Goal: Transaction & Acquisition: Book appointment/travel/reservation

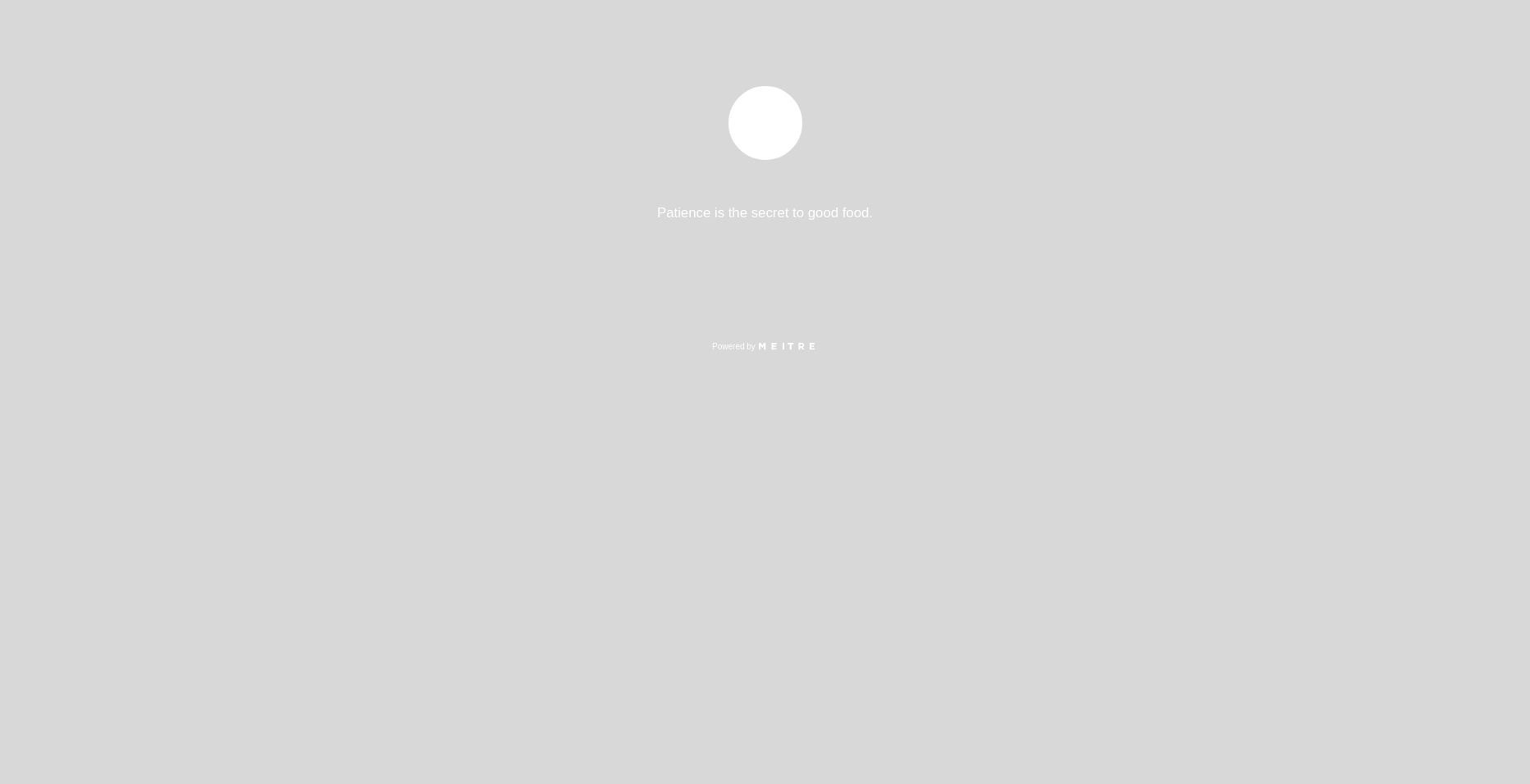
select select "es"
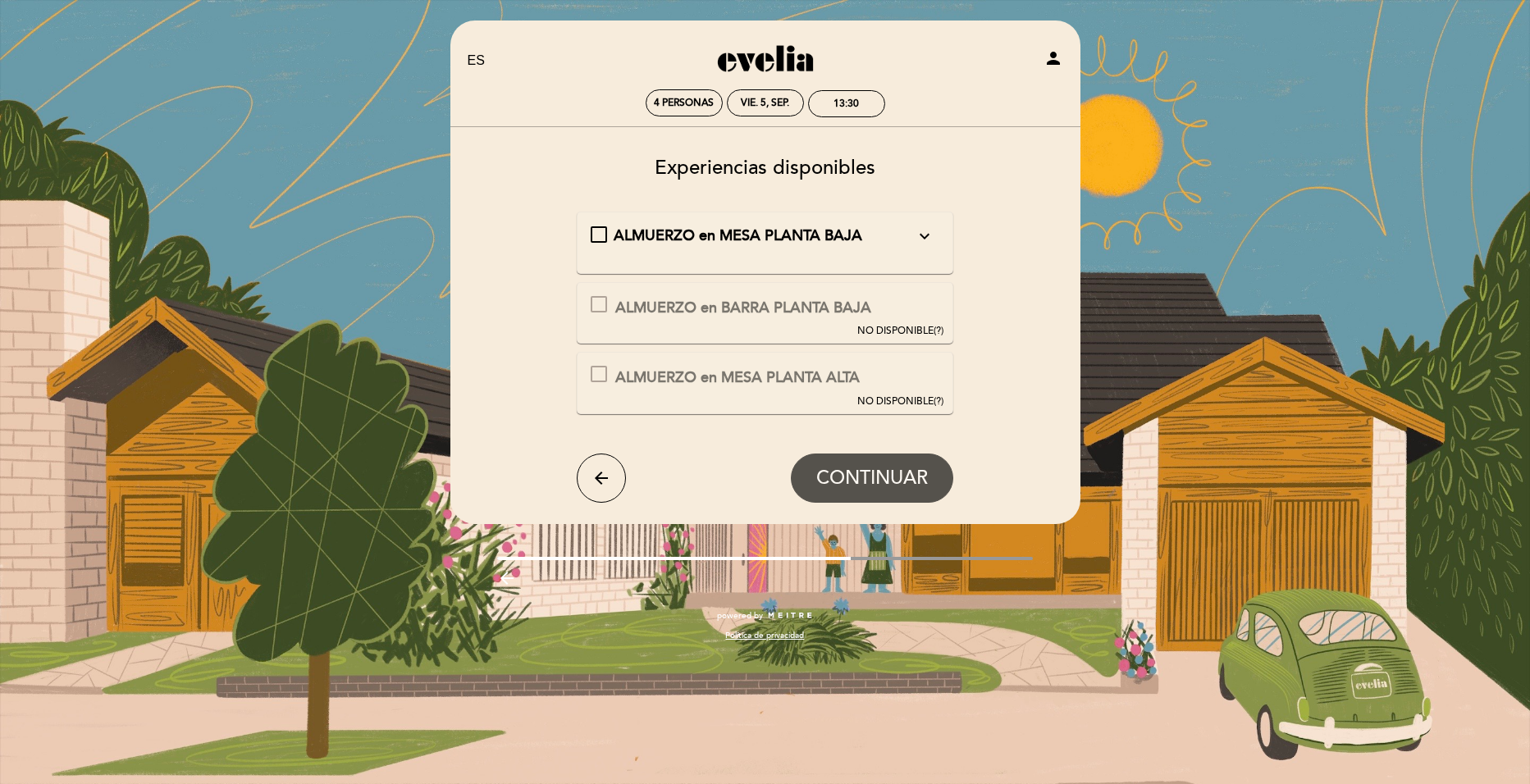
click at [598, 237] on div "ALMUERZO en MESA PLANTA BAJA expand_more Le recordamos: - El tiempo de permanen…" at bounding box center [765, 236] width 349 height 22
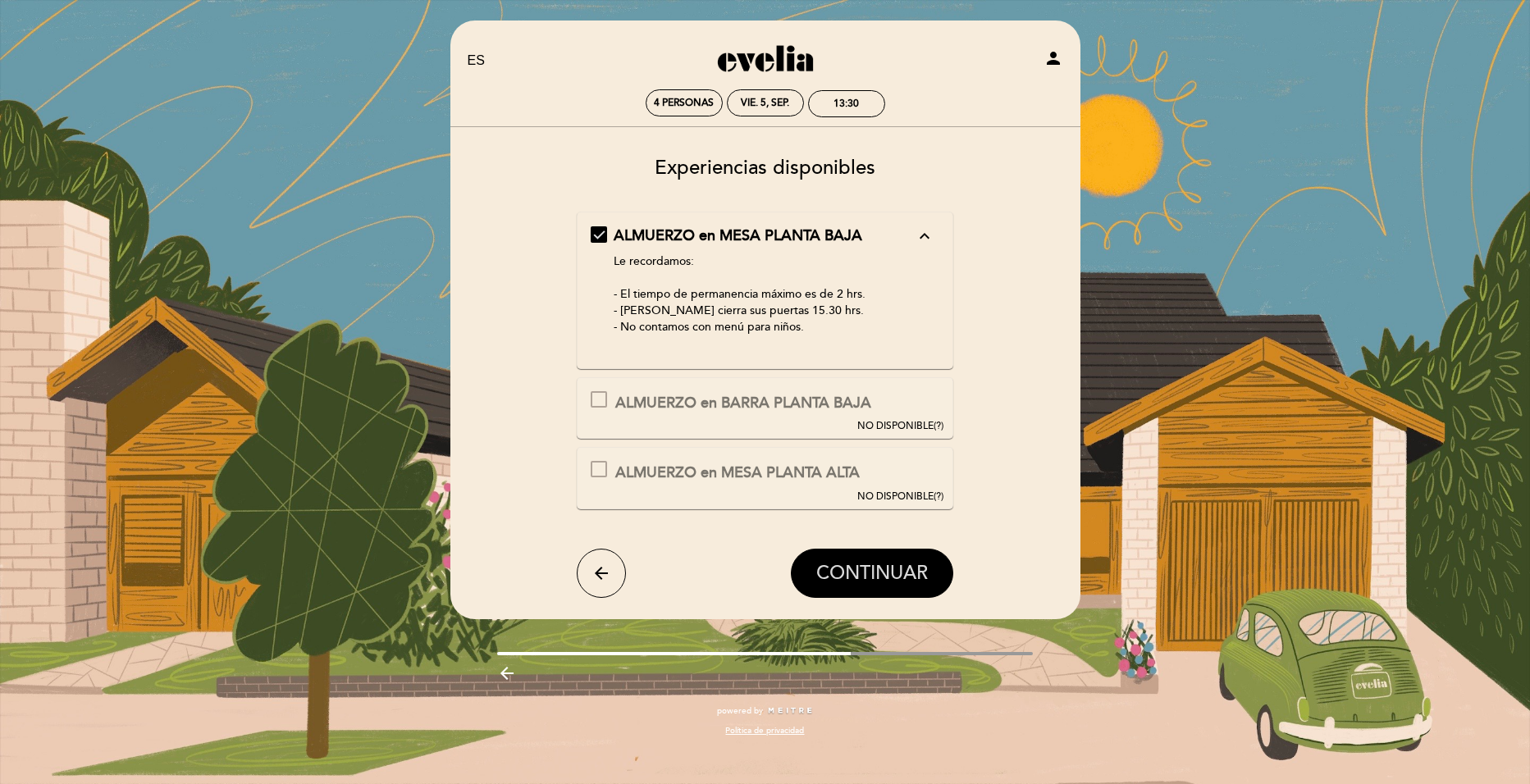
click at [868, 576] on span "CONTINUAR" at bounding box center [872, 573] width 112 height 23
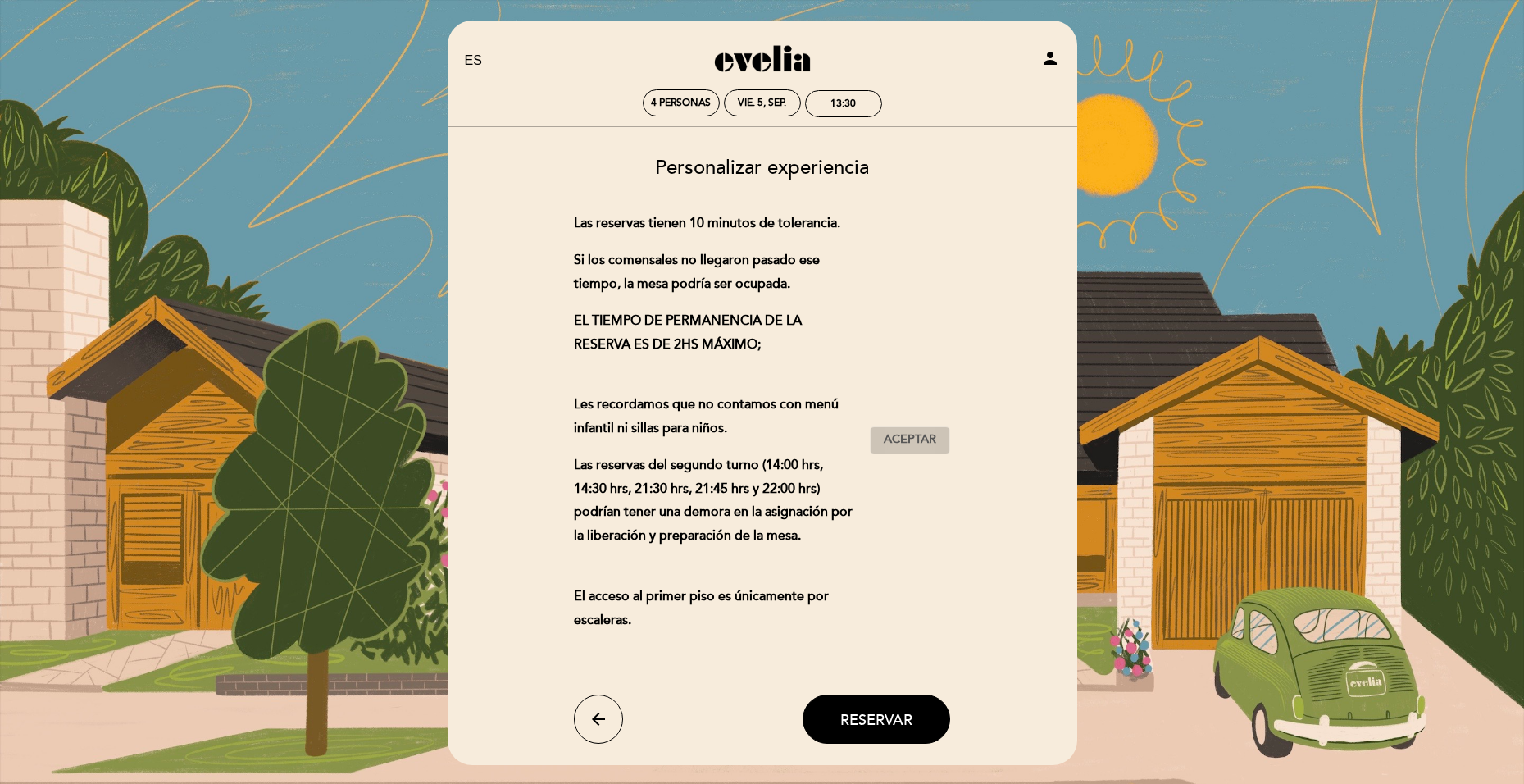
click at [926, 440] on span "Aceptar" at bounding box center [910, 440] width 53 height 17
click at [858, 712] on span "Reservar" at bounding box center [876, 719] width 72 height 18
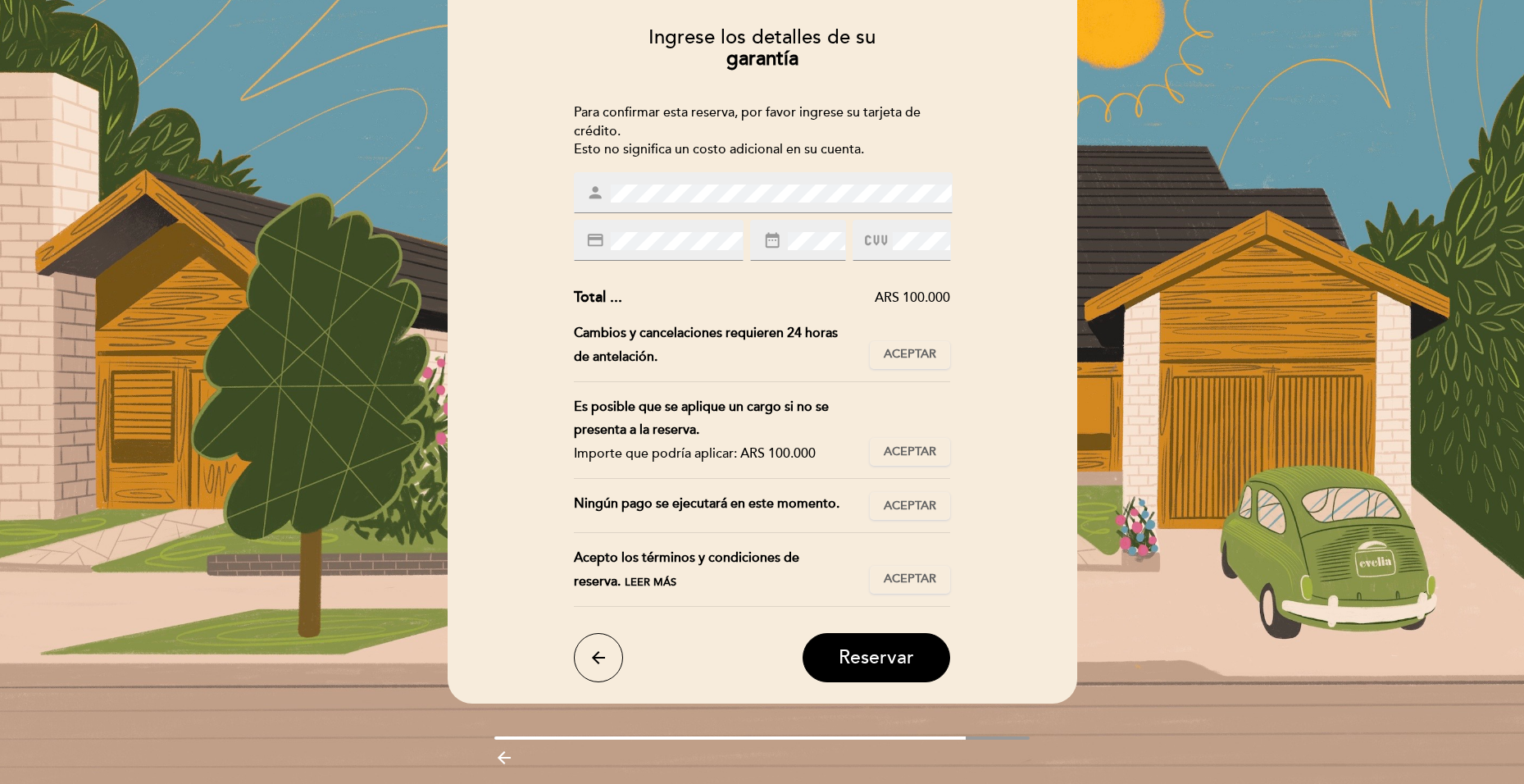
scroll to position [101, 0]
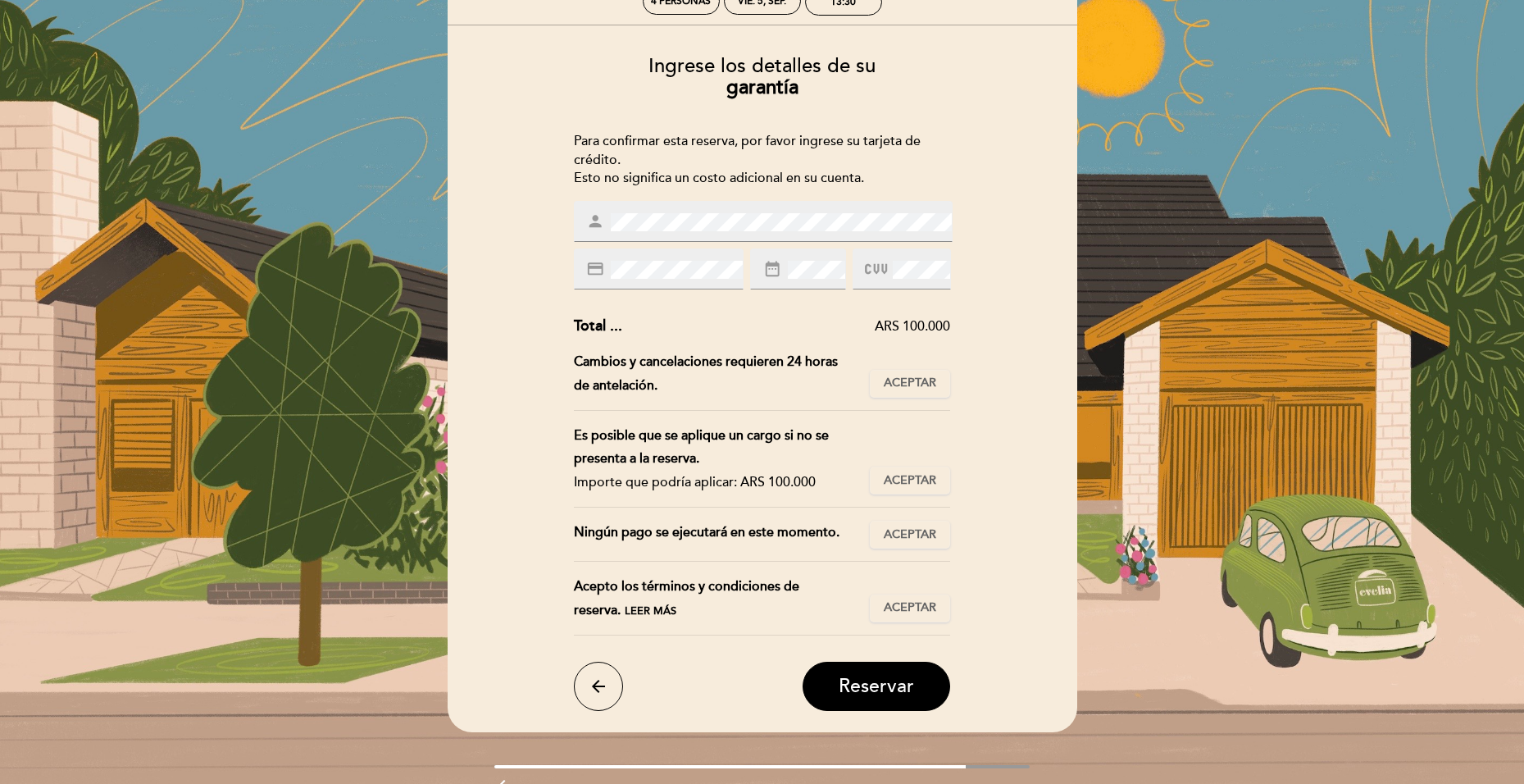
click at [890, 275] on span at bounding box center [878, 269] width 24 height 23
click at [915, 387] on span "Aceptar" at bounding box center [910, 383] width 53 height 17
click at [903, 491] on button "Aceptar Aceptado" at bounding box center [910, 480] width 80 height 28
click at [905, 531] on span "Aceptar" at bounding box center [910, 535] width 53 height 17
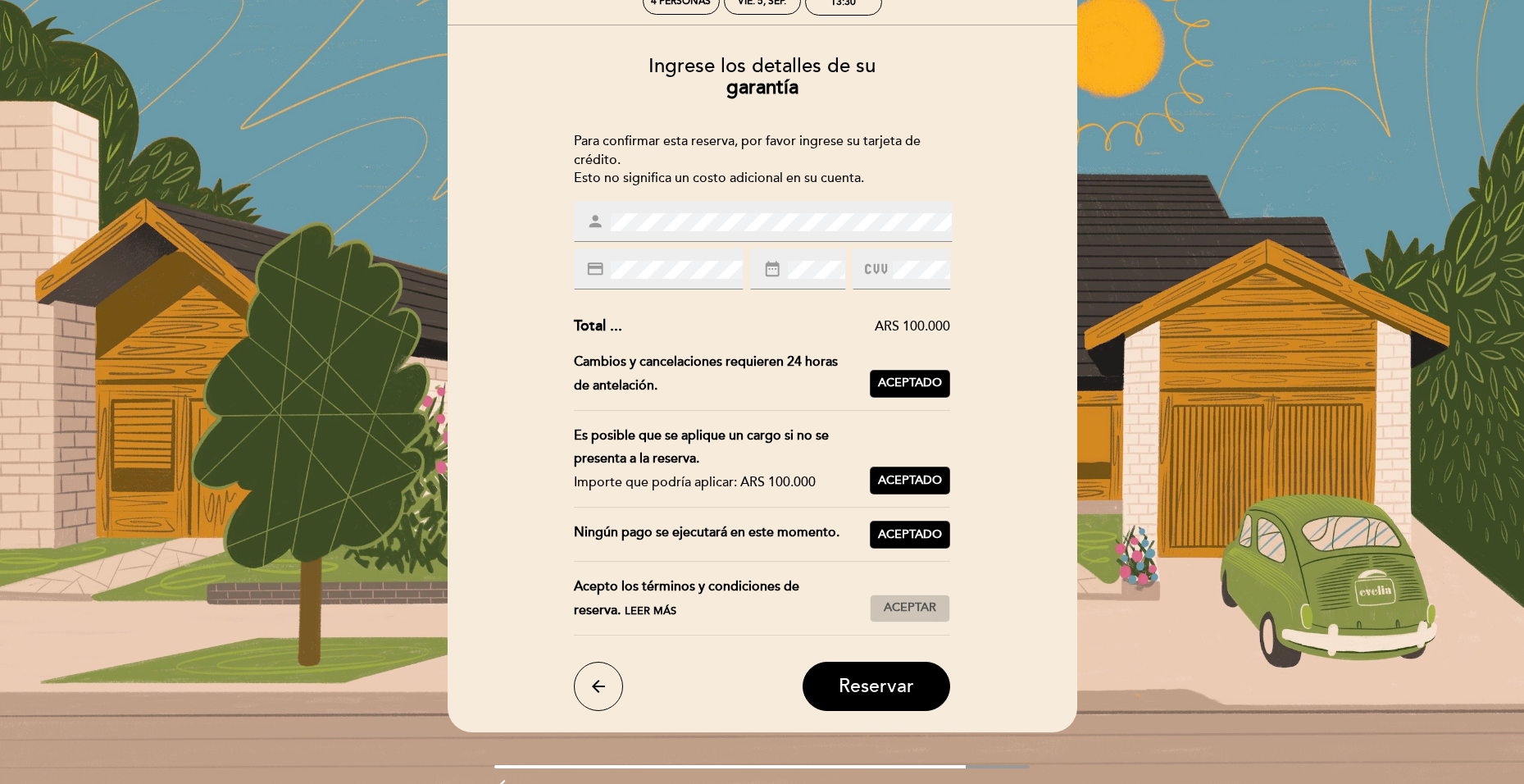
click at [920, 614] on span "Aceptar" at bounding box center [910, 608] width 53 height 17
click at [897, 679] on span "Reservar" at bounding box center [876, 686] width 75 height 23
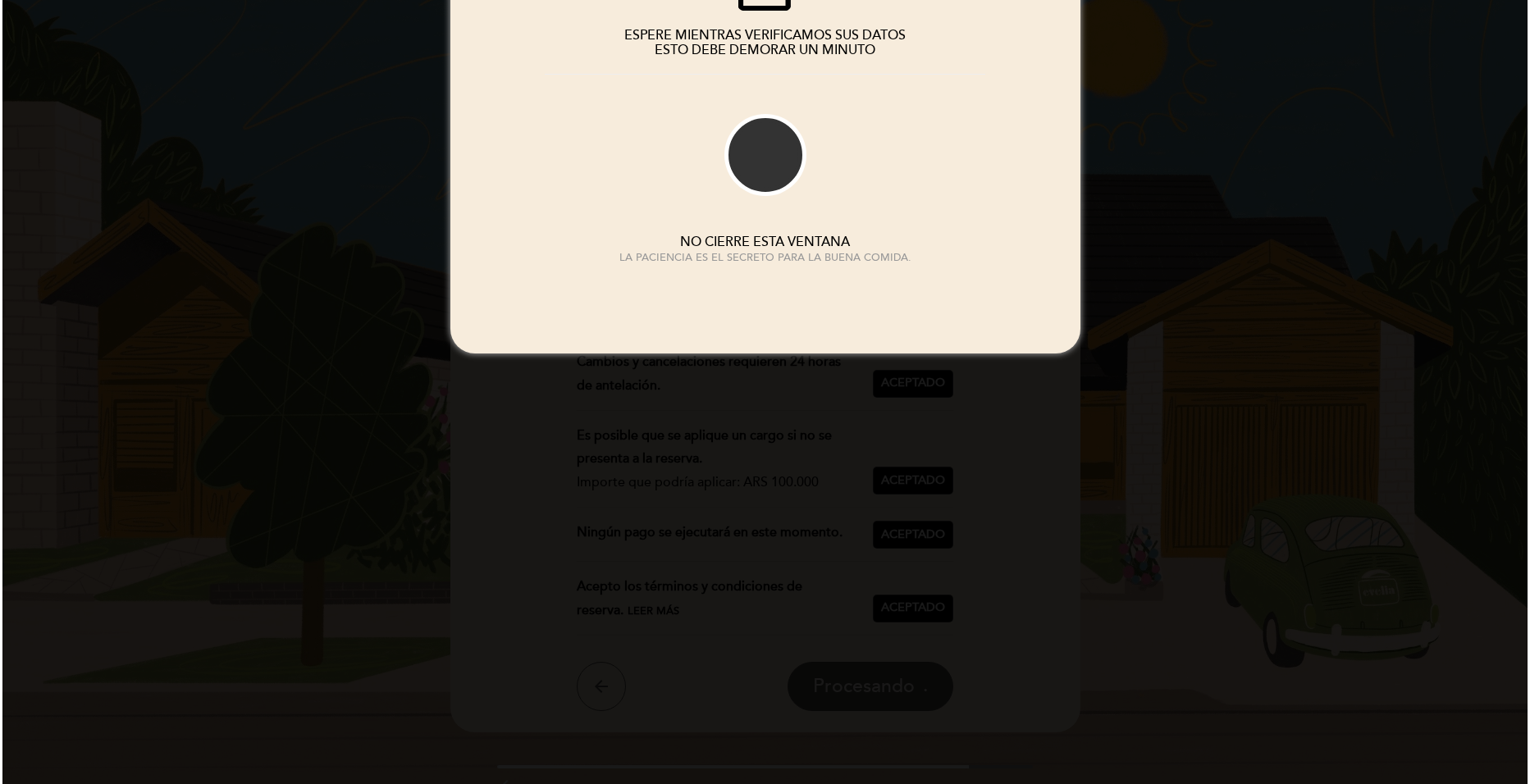
scroll to position [0, 0]
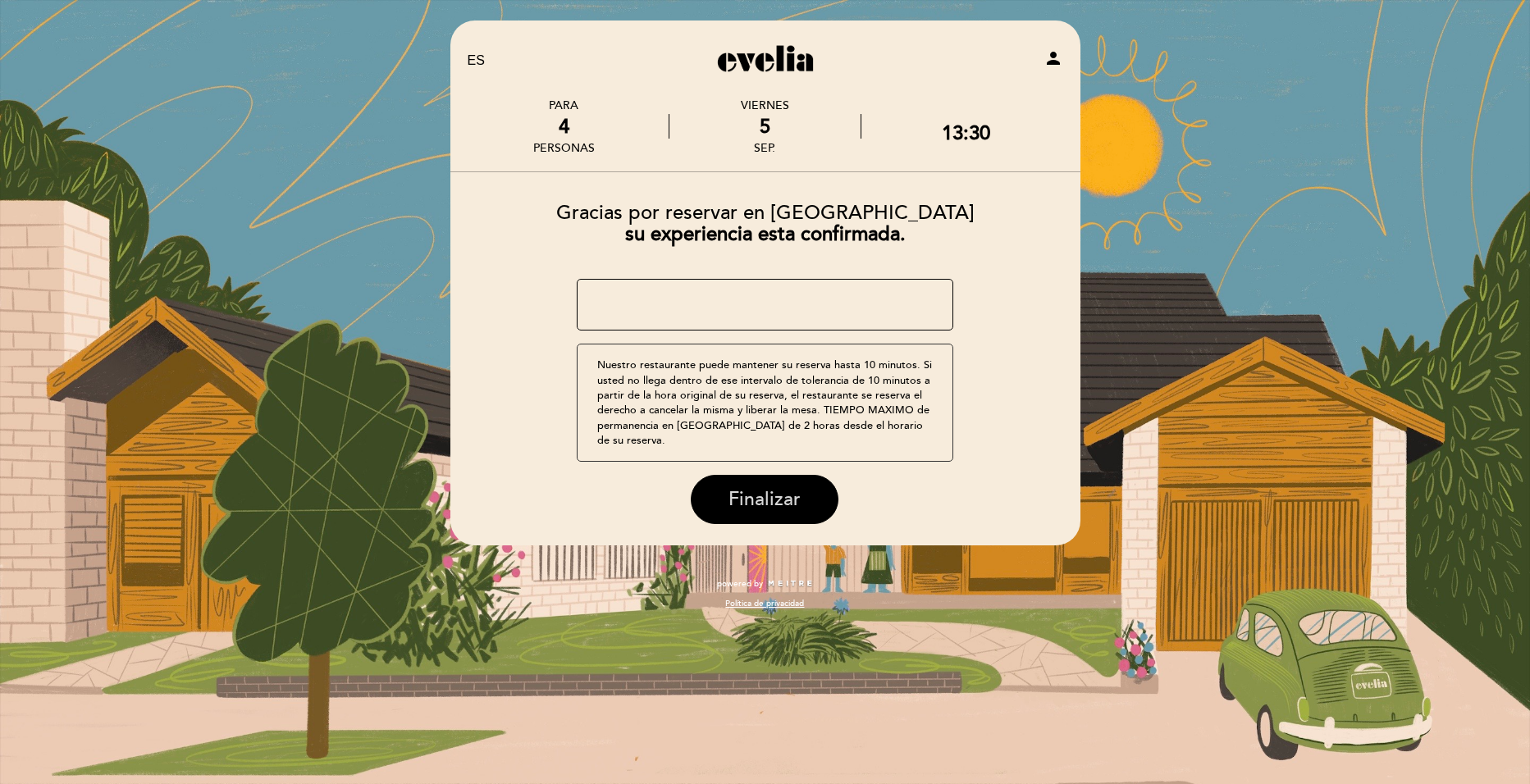
click at [788, 488] on span "Finalizar" at bounding box center [764, 499] width 72 height 23
